Goal: Information Seeking & Learning: Check status

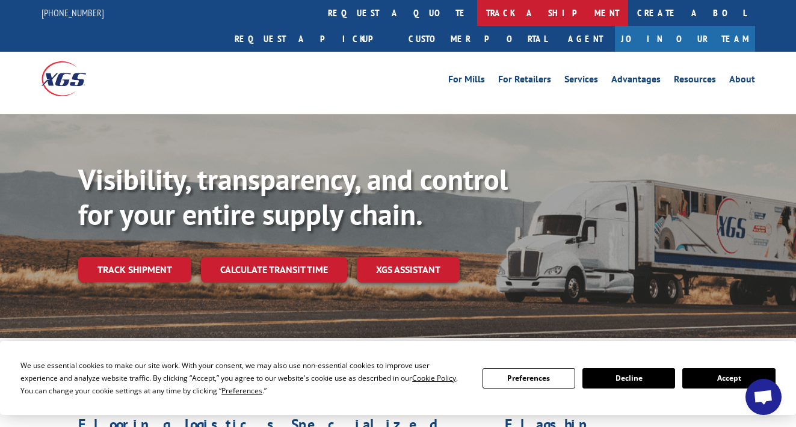
click at [477, 6] on link "track a shipment" at bounding box center [552, 13] width 151 height 26
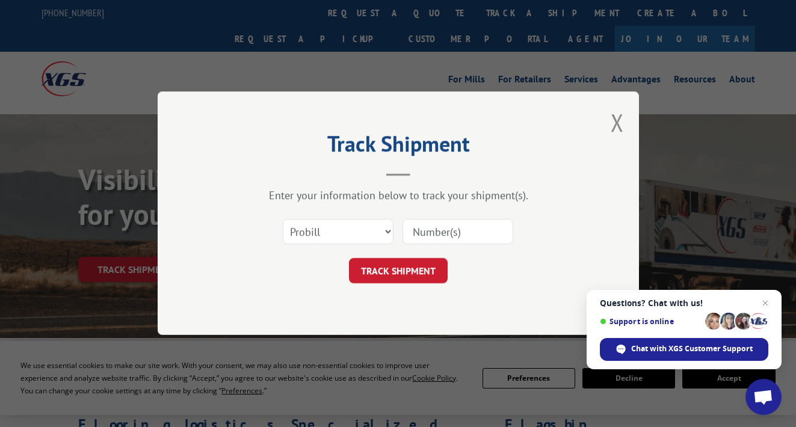
click at [440, 233] on input at bounding box center [457, 231] width 111 height 25
paste input "17402071"
type input "17402071"
click at [423, 266] on button "TRACK SHIPMENT" at bounding box center [398, 271] width 99 height 25
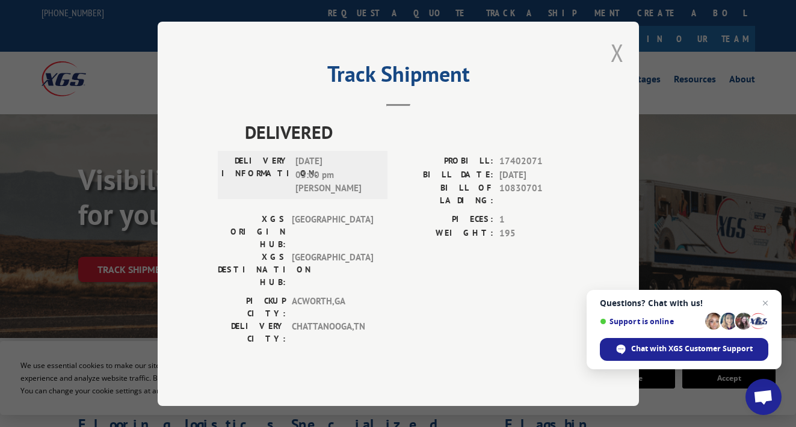
click at [615, 69] on button "Close modal" at bounding box center [616, 53] width 13 height 32
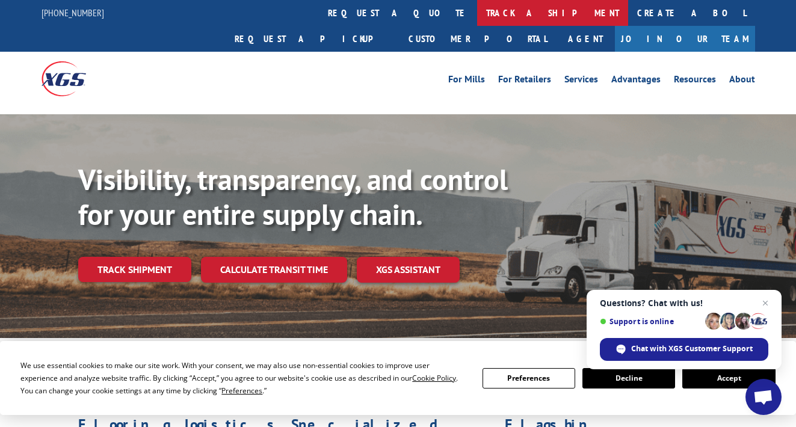
click at [477, 13] on link "track a shipment" at bounding box center [552, 13] width 151 height 26
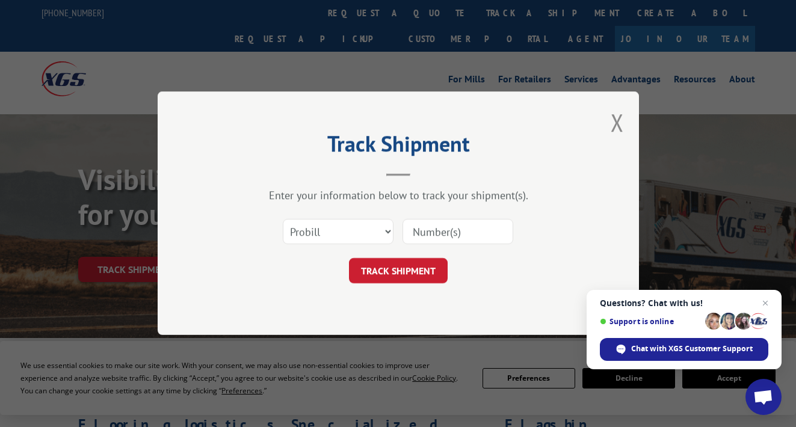
click at [447, 237] on input at bounding box center [457, 231] width 111 height 25
paste input ""Shipped 8/26 ED: 9/12""
click at [434, 229] on input ""Shipped 8/26 ED: 9/12"" at bounding box center [457, 231] width 111 height 25
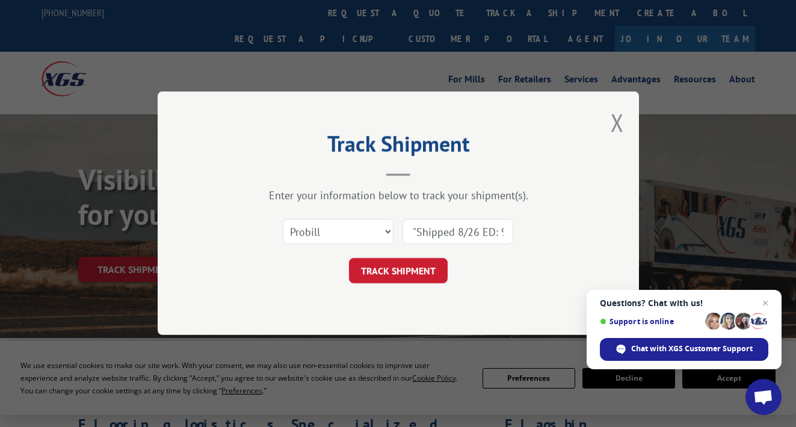
paste input "17402071"
type input "17402071"
click at [391, 278] on button "TRACK SHIPMENT" at bounding box center [398, 271] width 99 height 25
